Goal: Information Seeking & Learning: Learn about a topic

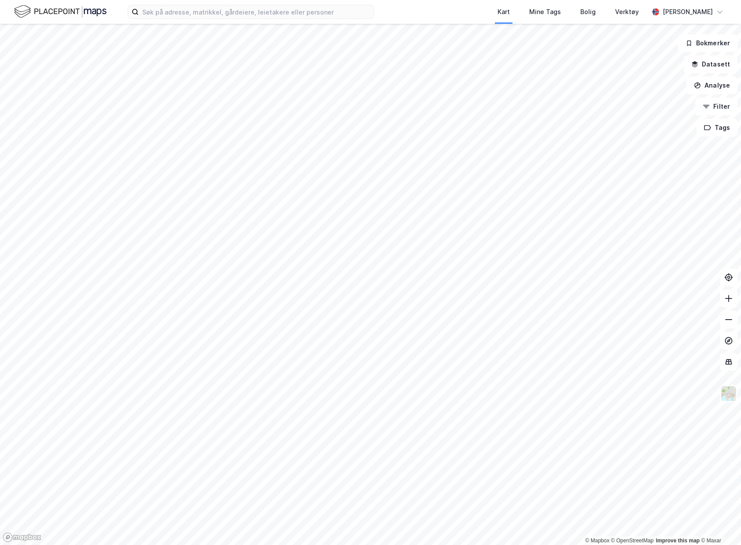
click at [234, 20] on div "Kart Mine Tags Bolig Verktøy [PERSON_NAME]" at bounding box center [370, 12] width 741 height 24
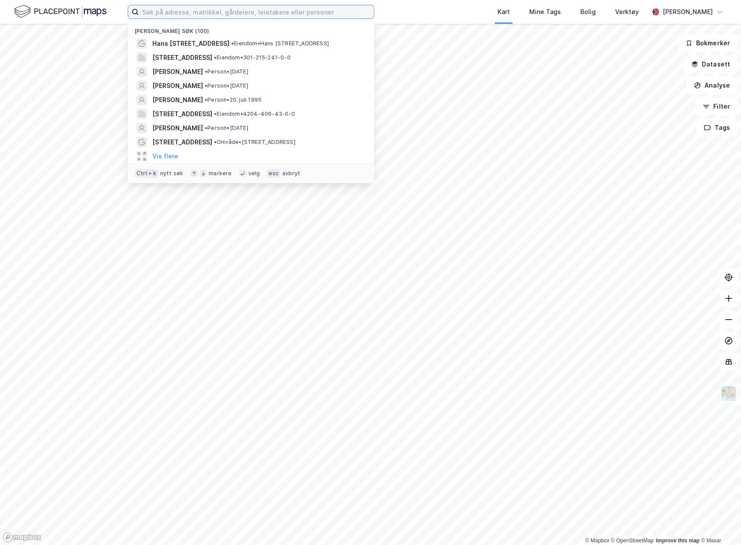
click at [235, 16] on input at bounding box center [256, 11] width 235 height 13
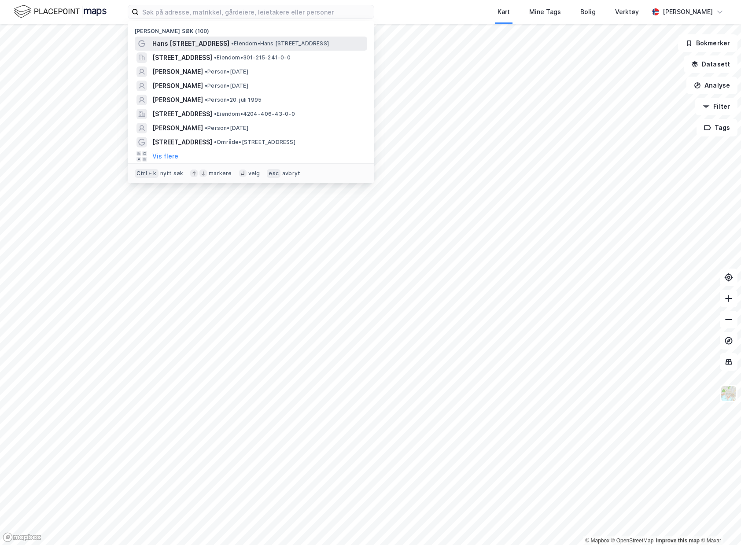
click at [222, 37] on div "Hans [STREET_ADDRESS] • Eiendom • [STREET_ADDRESS]" at bounding box center [251, 44] width 233 height 14
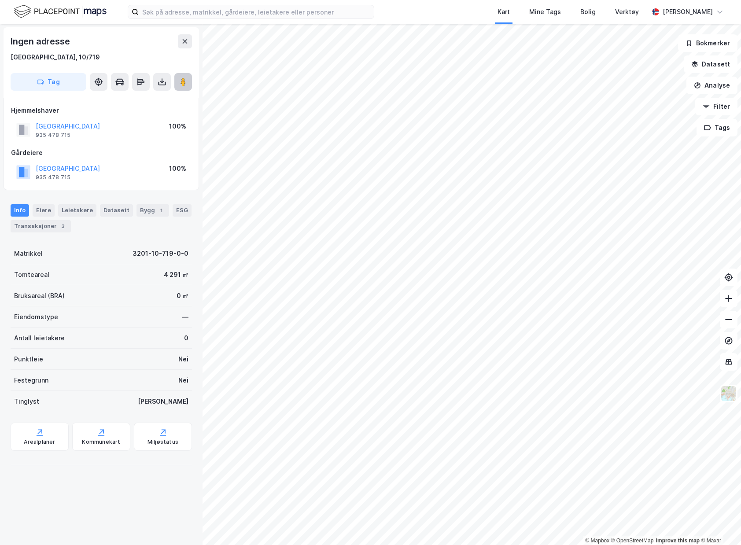
click at [188, 81] on button at bounding box center [183, 82] width 18 height 18
